Goal: Task Accomplishment & Management: Manage account settings

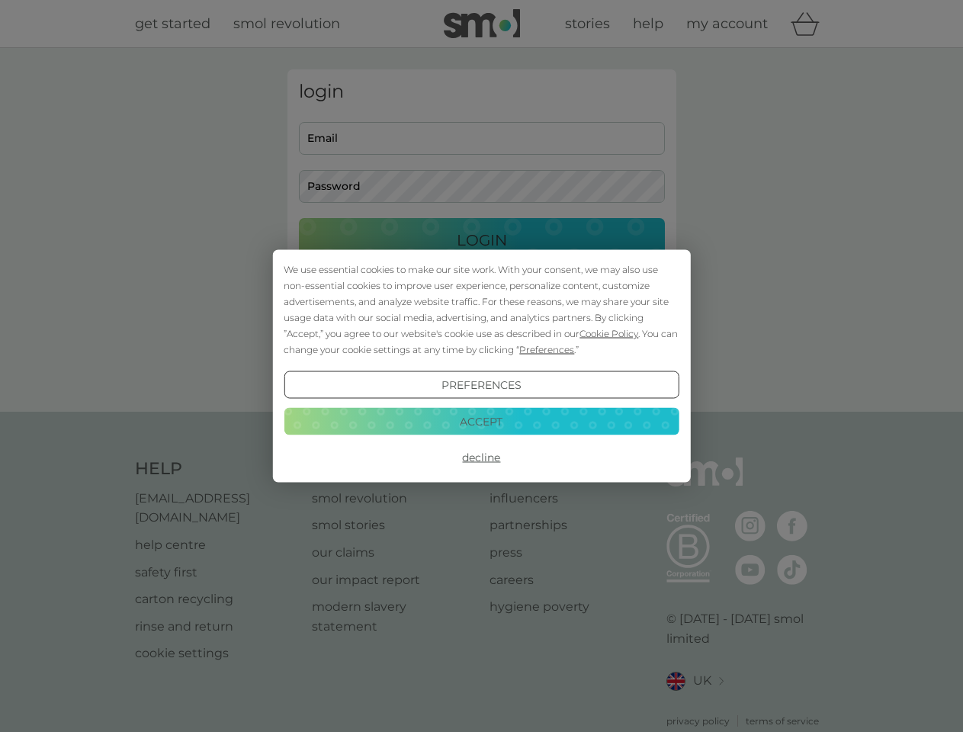
click at [609, 333] on span "Cookie Policy" at bounding box center [608, 333] width 59 height 11
click at [545, 349] on div "login Email Password Login ● ● ● ● ● ● ● ● ● ● ● ● ● ● ● ● ● ● ● ● ● ● ● ● ● ● …" at bounding box center [481, 229] width 389 height 321
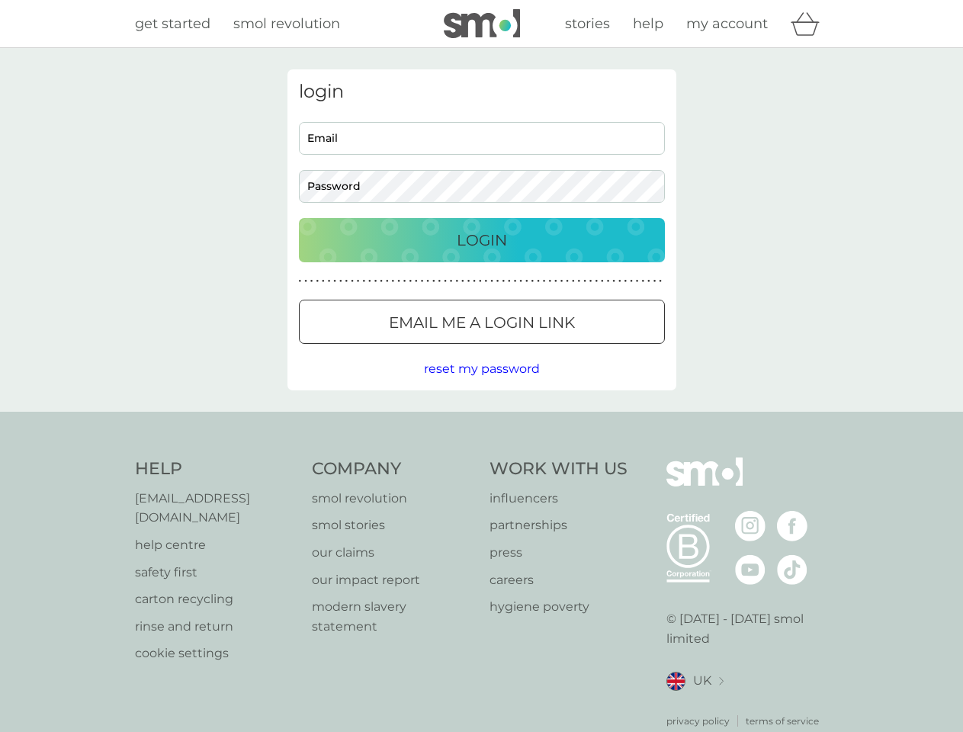
click at [481, 385] on div "login Email Password Login ● ● ● ● ● ● ● ● ● ● ● ● ● ● ● ● ● ● ● ● ● ● ● ● ● ● …" at bounding box center [481, 229] width 389 height 321
click at [481, 457] on div "Help [EMAIL_ADDRESS][DOMAIN_NAME] help centre safety first carton recycling rin…" at bounding box center [482, 592] width 694 height 271
click at [481, 421] on div "Help [EMAIL_ADDRESS][DOMAIN_NAME] help centre safety first carton recycling rin…" at bounding box center [481, 593] width 963 height 362
